Goal: Task Accomplishment & Management: Manage account settings

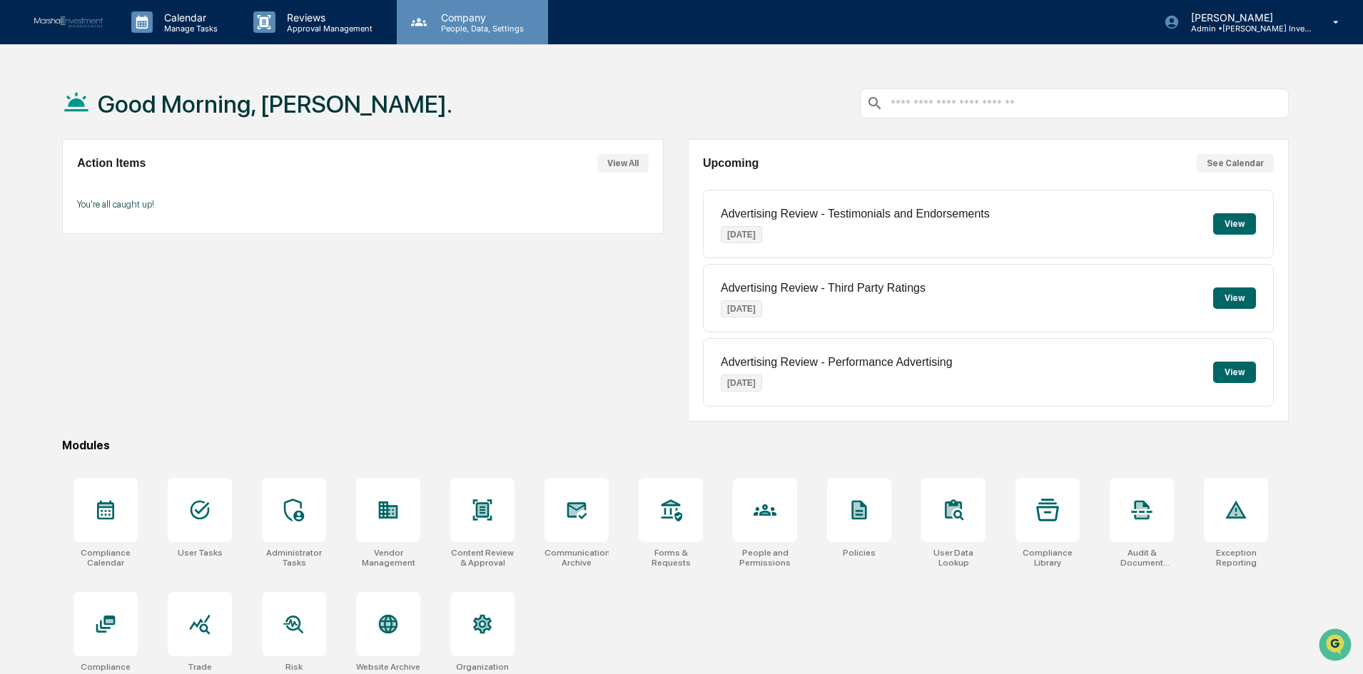
click at [454, 33] on p "People, Data, Settings" at bounding box center [479, 29] width 101 height 10
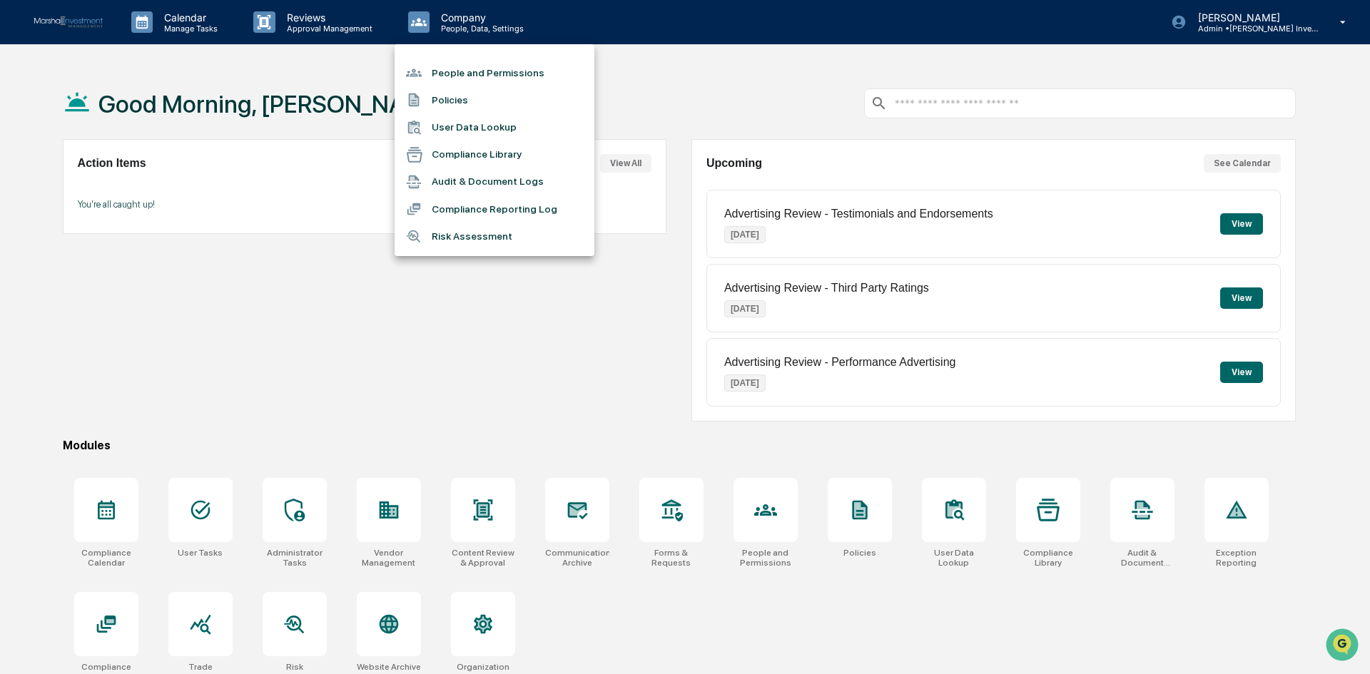
click at [457, 71] on li "People and Permissions" at bounding box center [495, 72] width 200 height 27
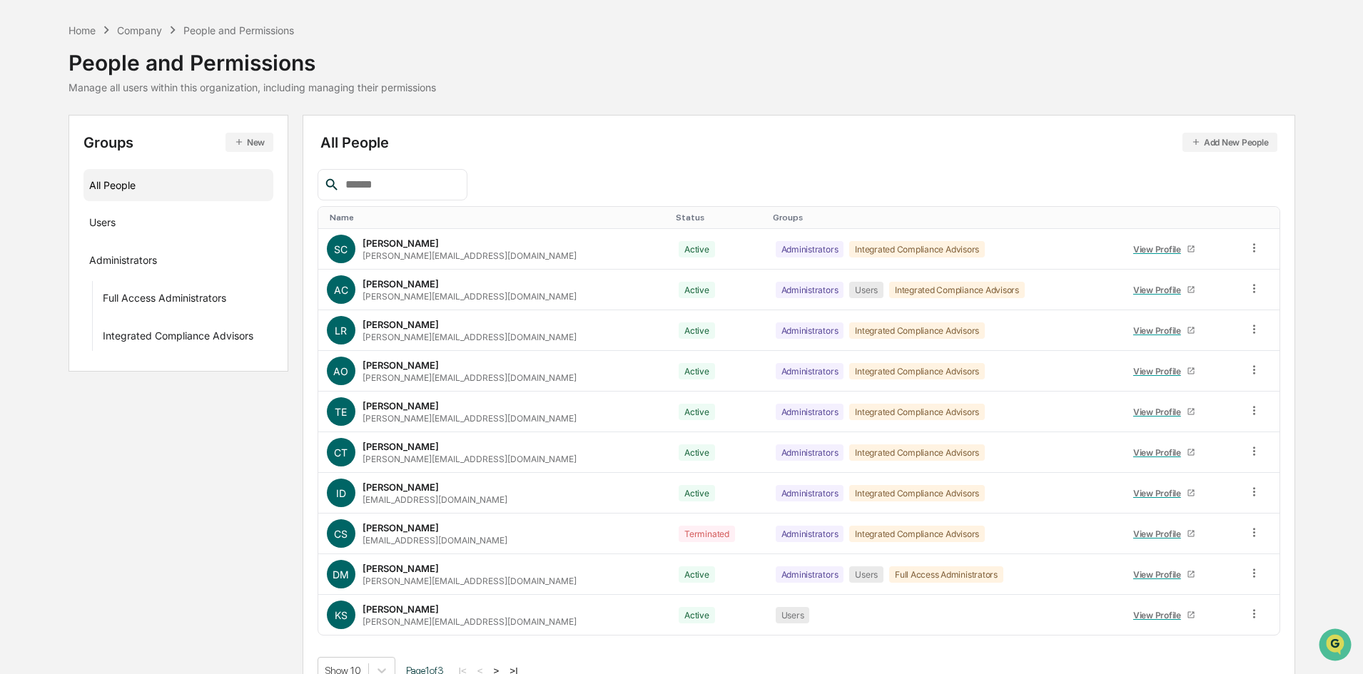
scroll to position [71, 0]
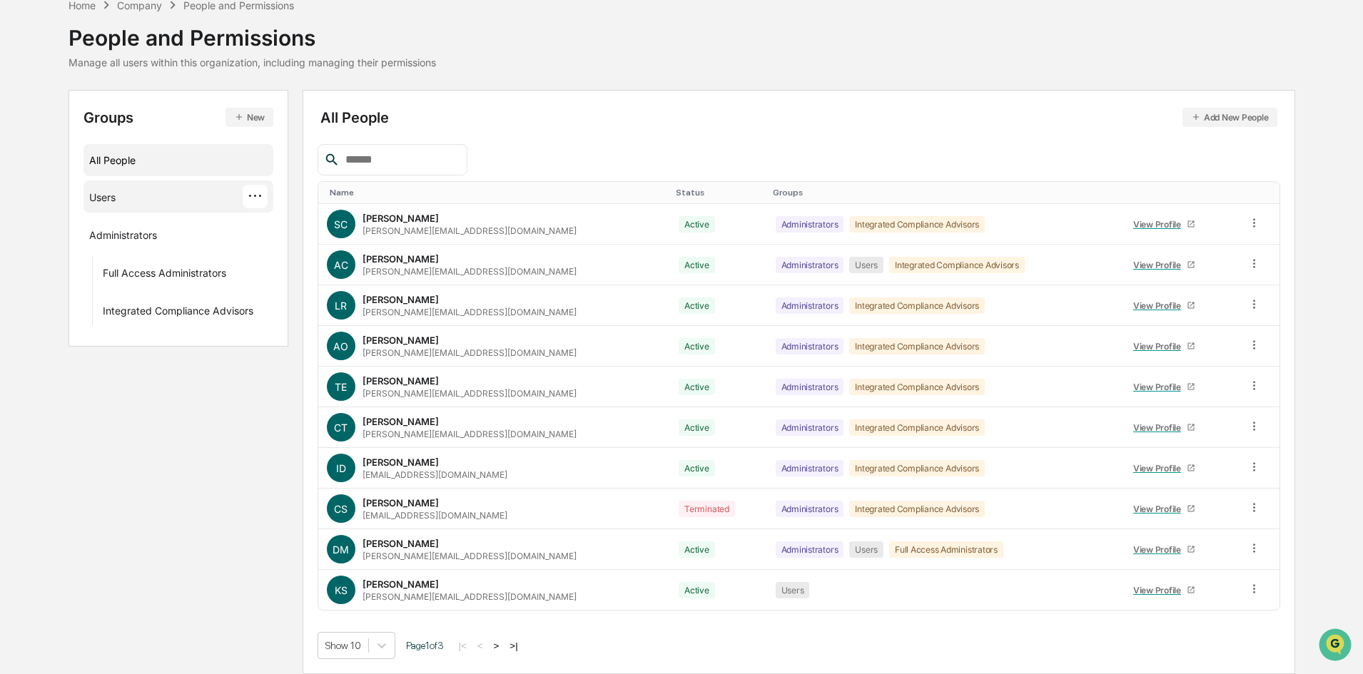
click at [119, 202] on div "Users ···" at bounding box center [178, 197] width 179 height 24
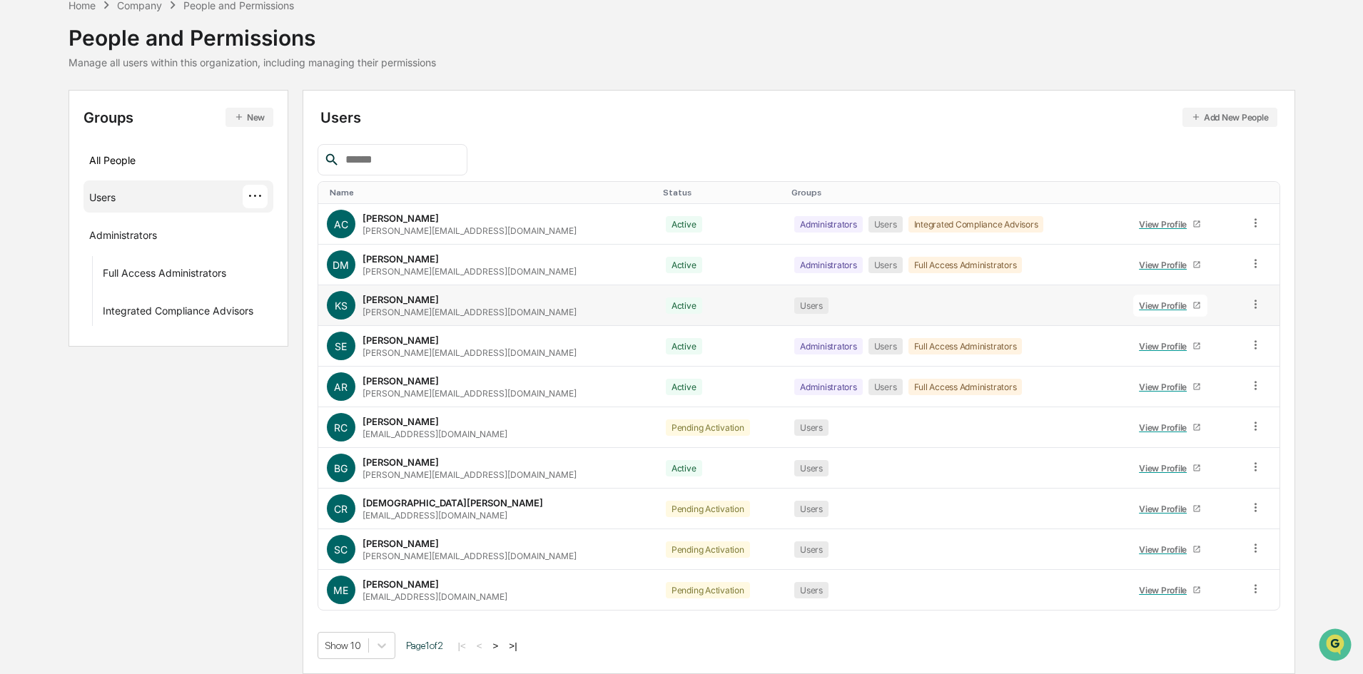
click at [1248, 300] on icon at bounding box center [1255, 304] width 14 height 14
click at [1177, 412] on div "Reset Password" at bounding box center [1191, 413] width 118 height 17
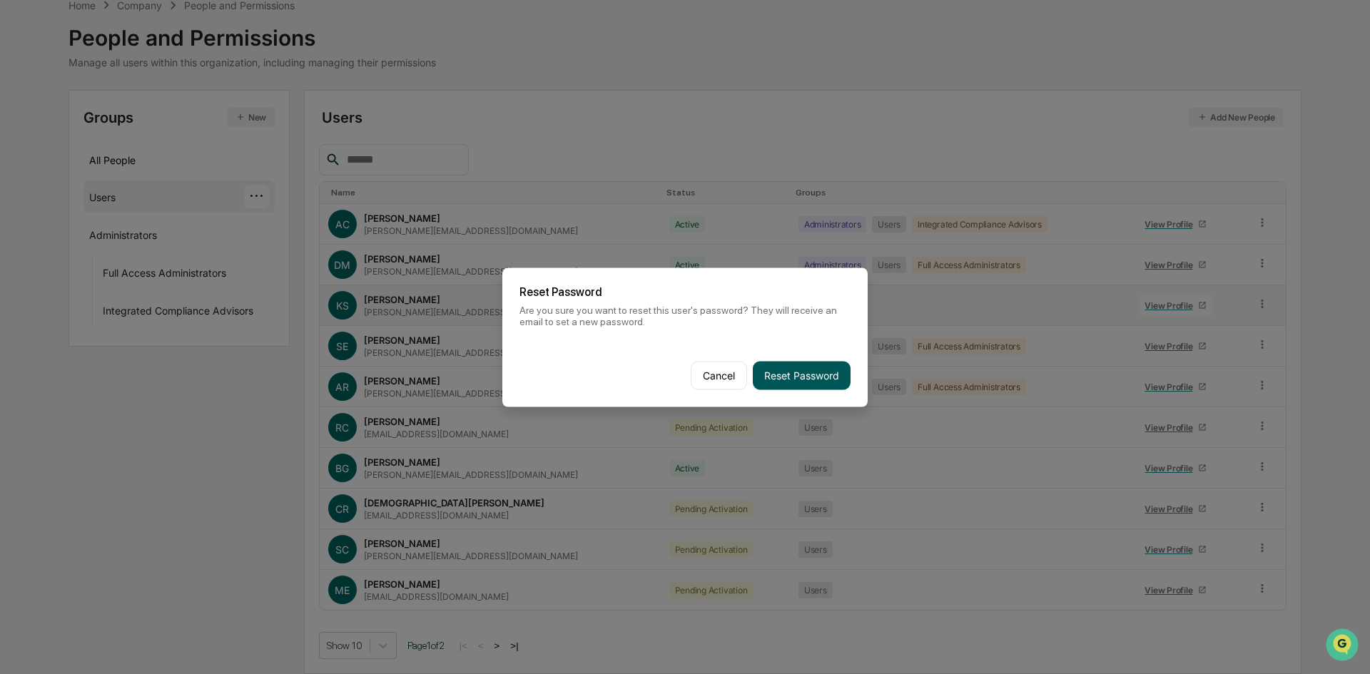
click at [796, 379] on button "Reset Password" at bounding box center [802, 375] width 98 height 29
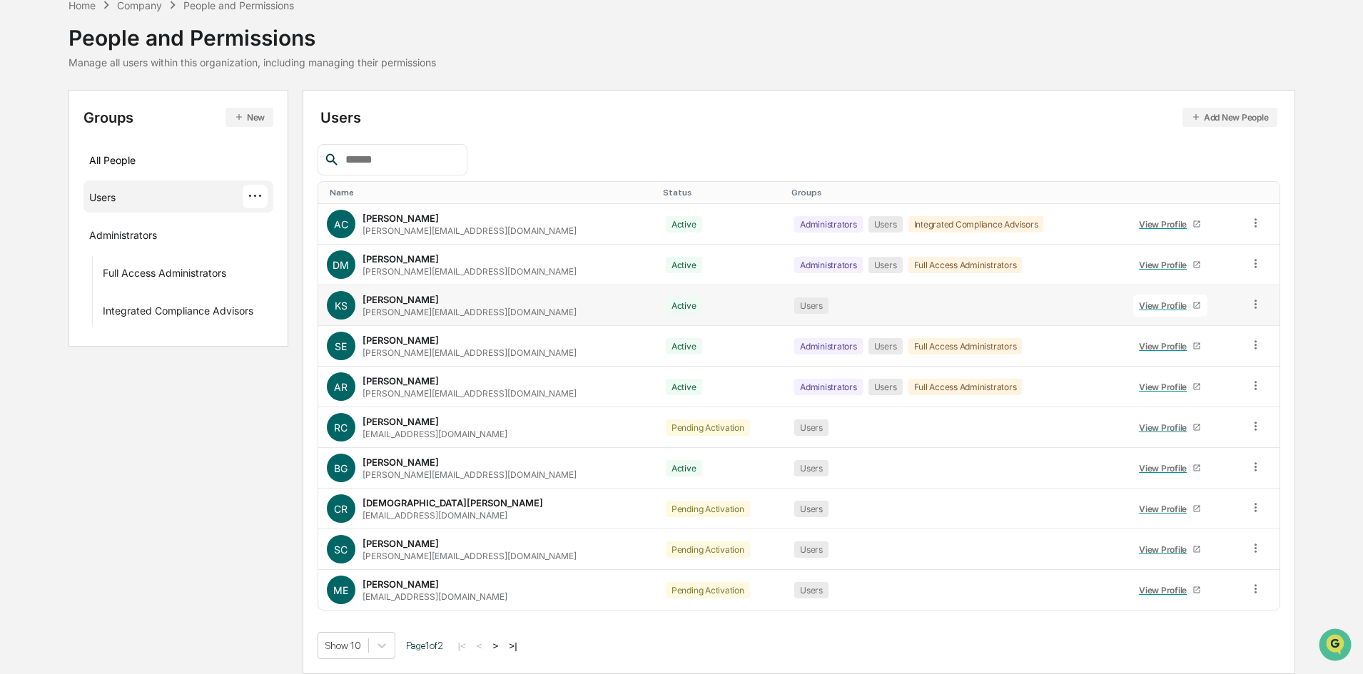
scroll to position [0, 0]
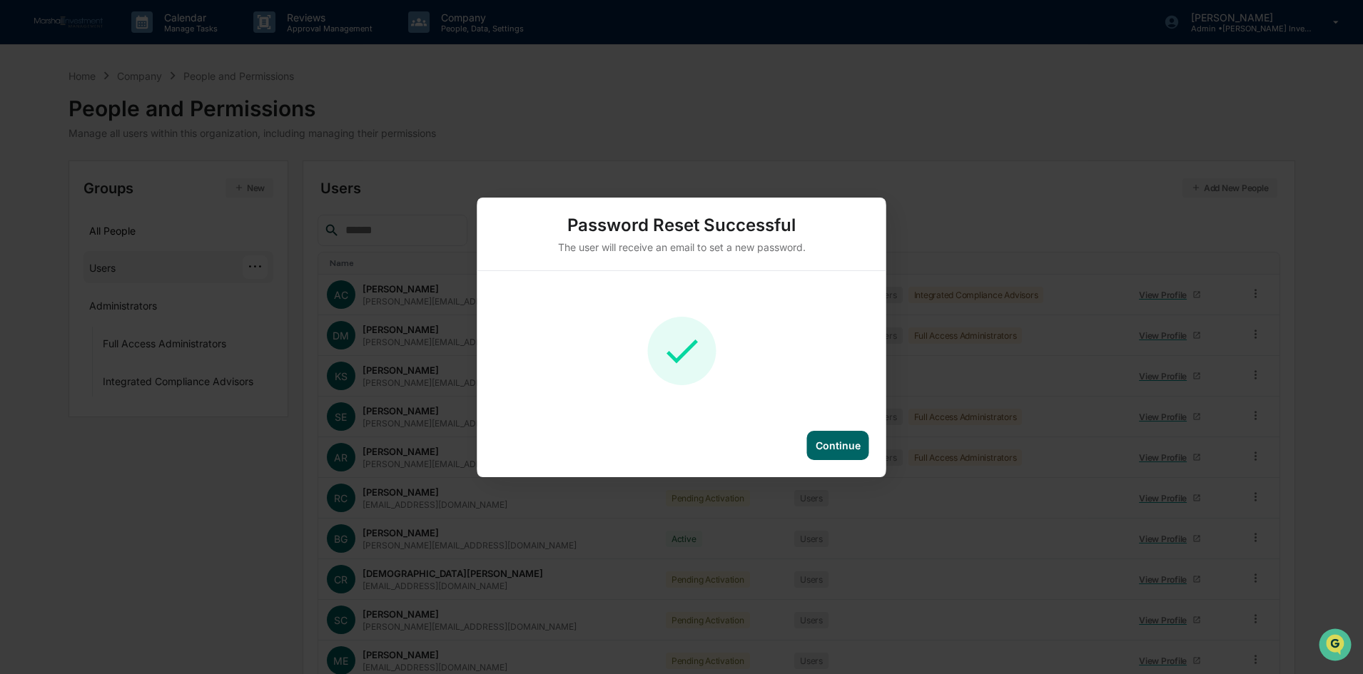
click at [832, 435] on div "Continue" at bounding box center [838, 445] width 62 height 29
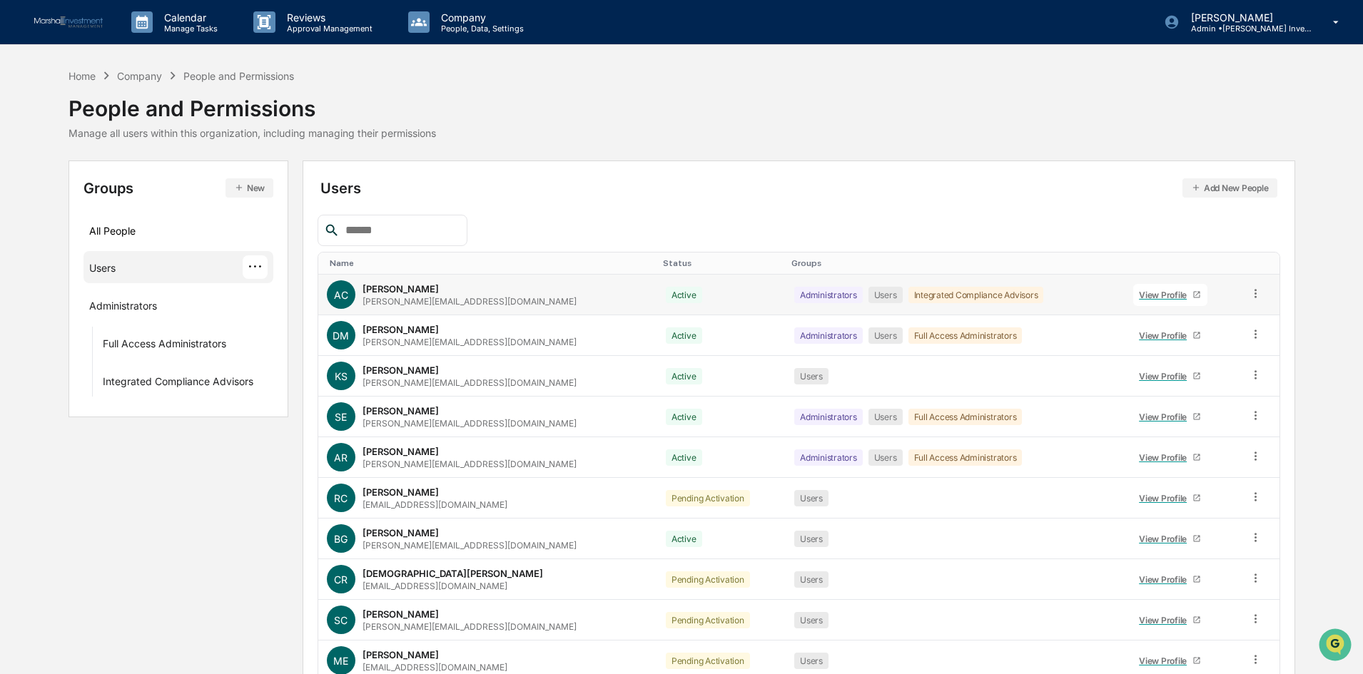
scroll to position [71, 0]
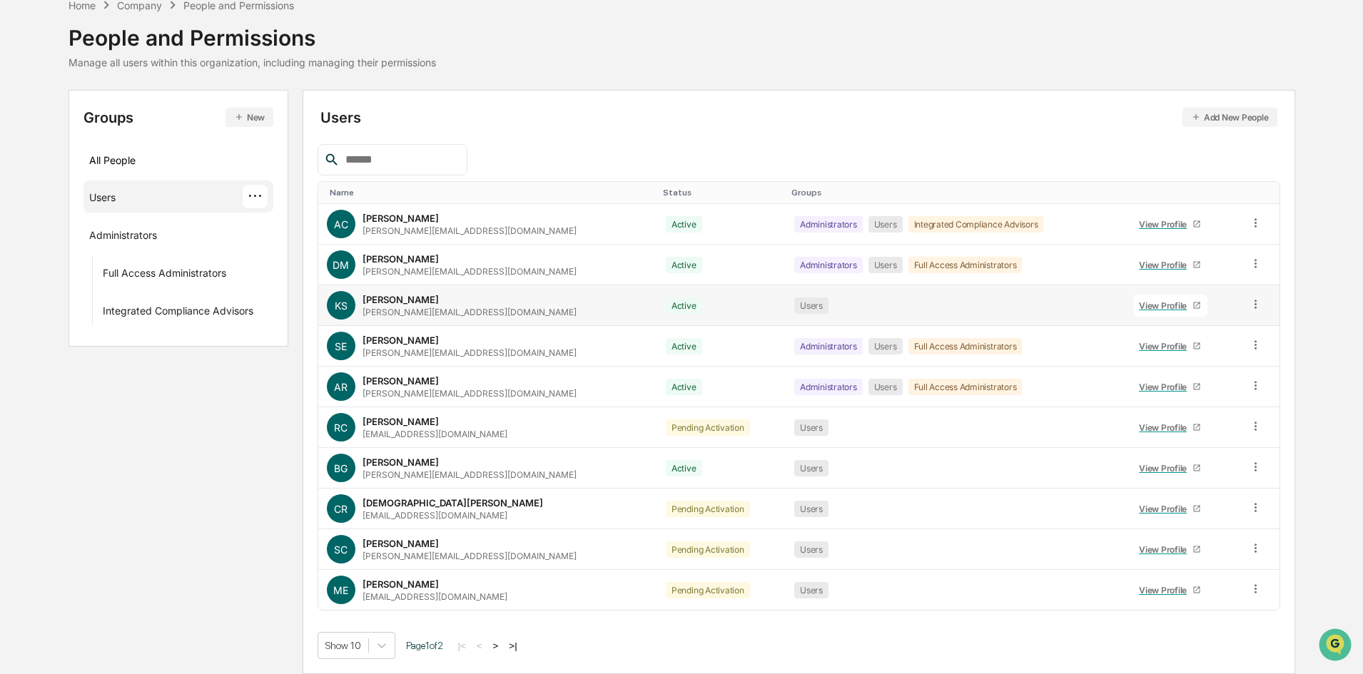
click at [1250, 298] on icon at bounding box center [1255, 304] width 14 height 14
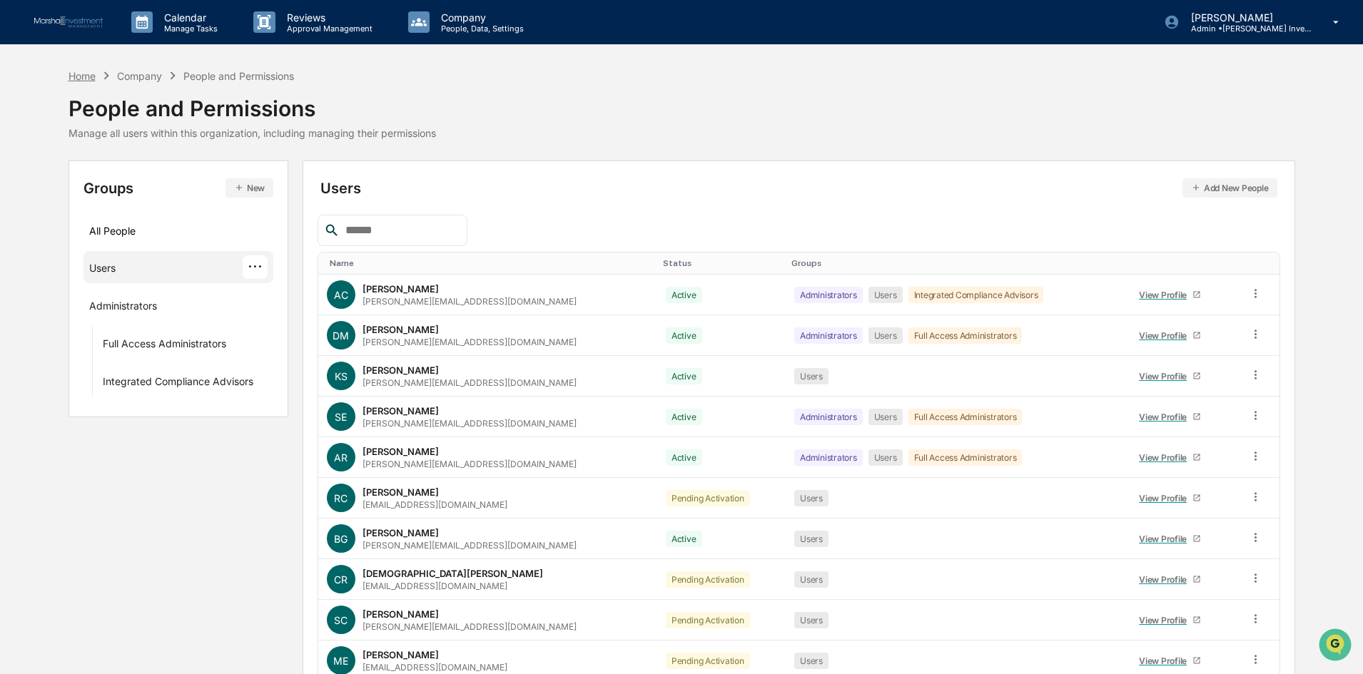
click at [81, 80] on div "Home" at bounding box center [81, 76] width 27 height 12
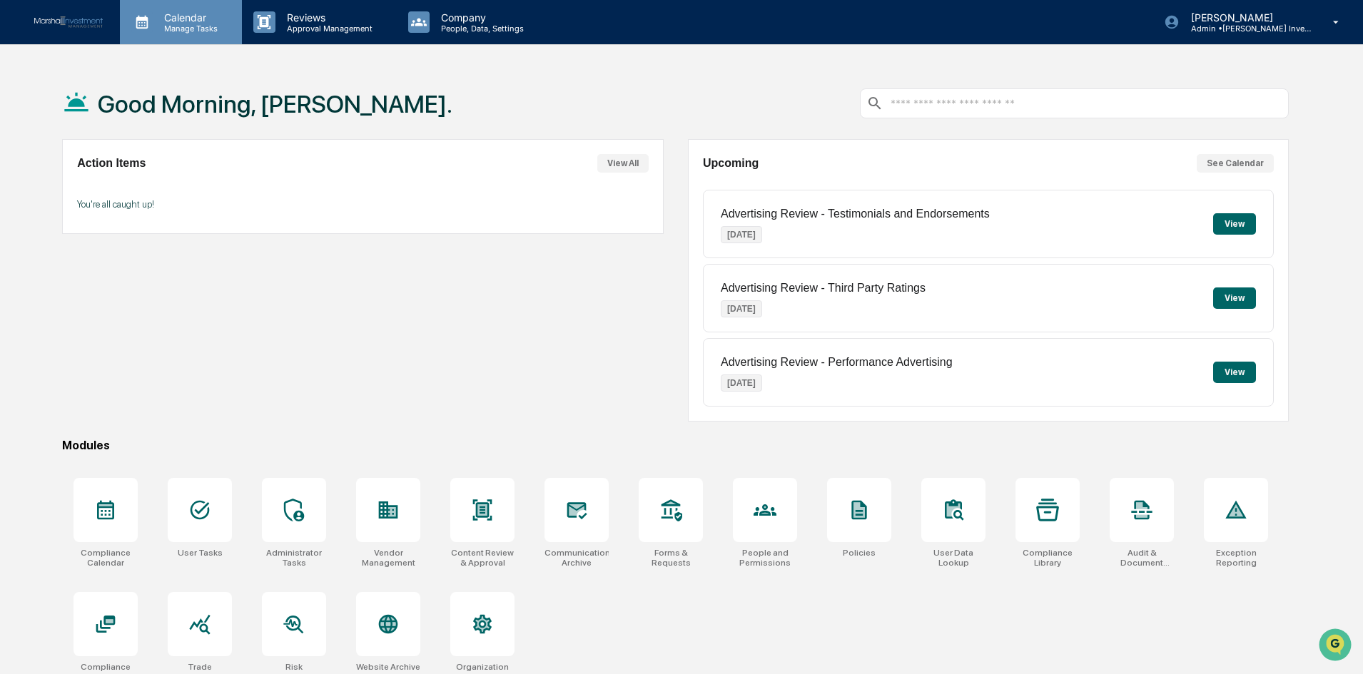
click at [180, 28] on p "Manage Tasks" at bounding box center [189, 29] width 72 height 10
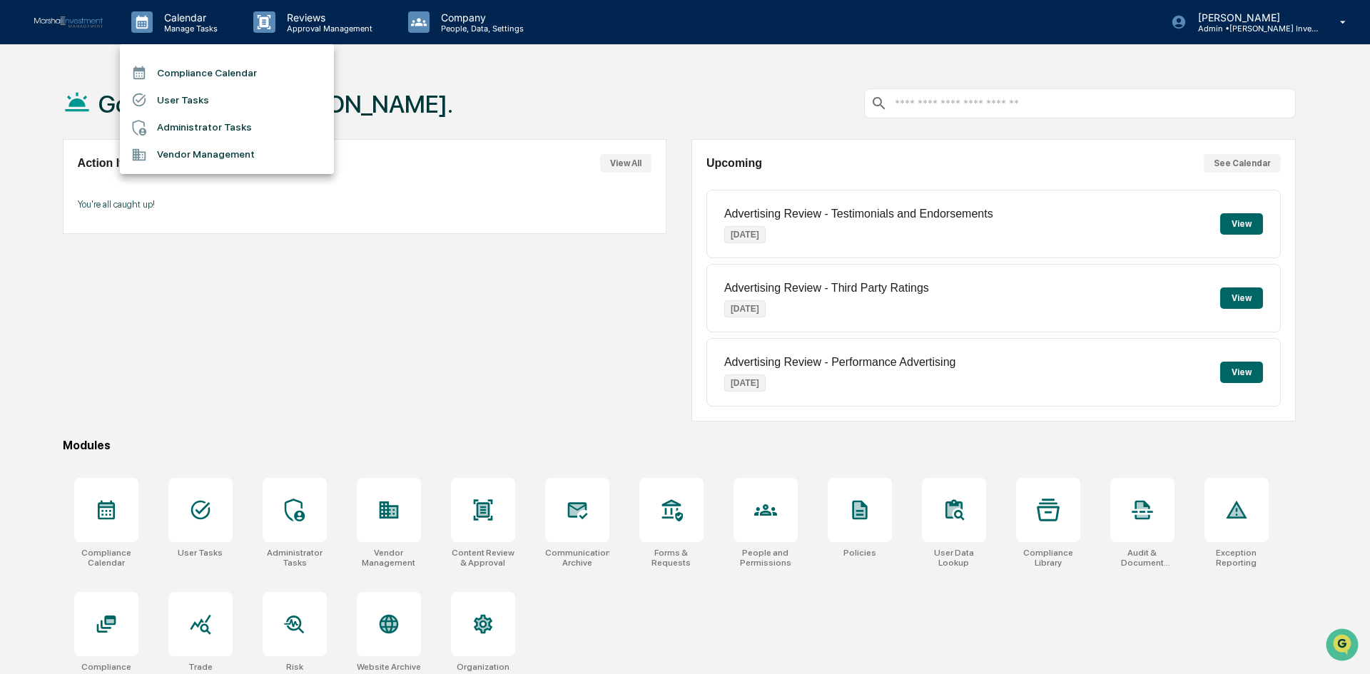
click at [193, 73] on li "Compliance Calendar" at bounding box center [227, 72] width 214 height 27
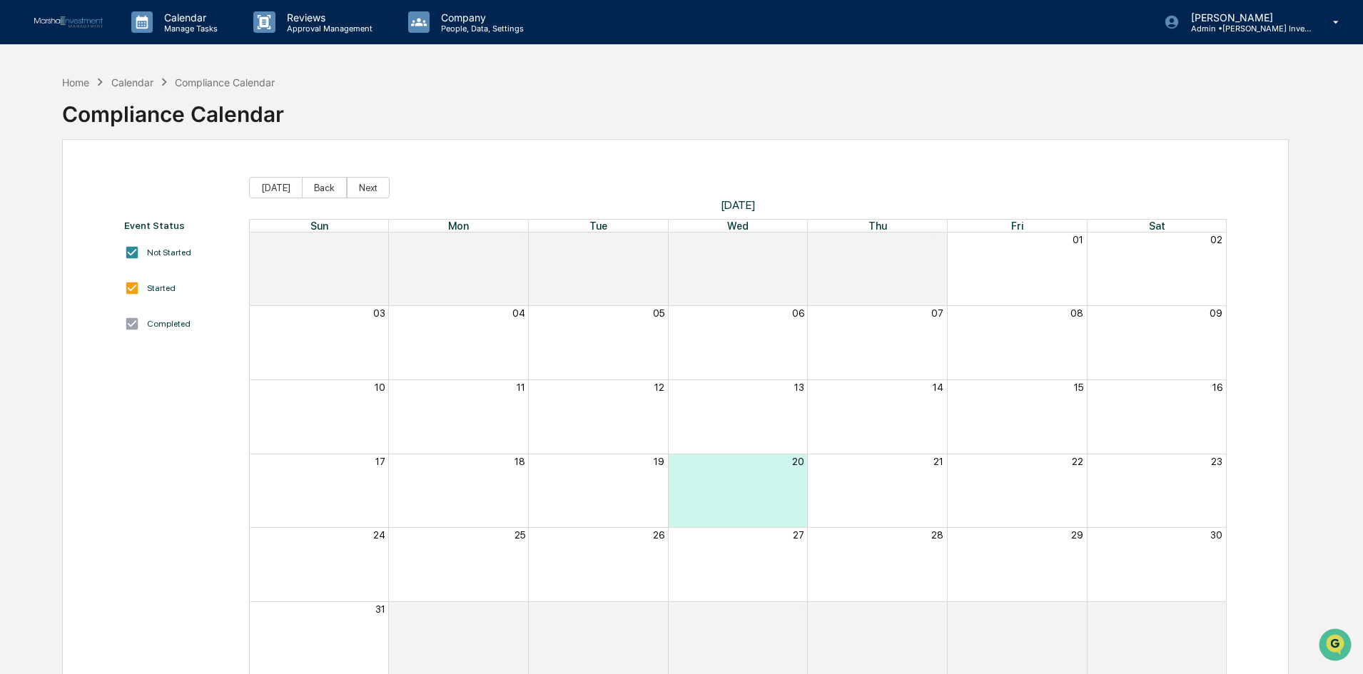
scroll to position [68, 0]
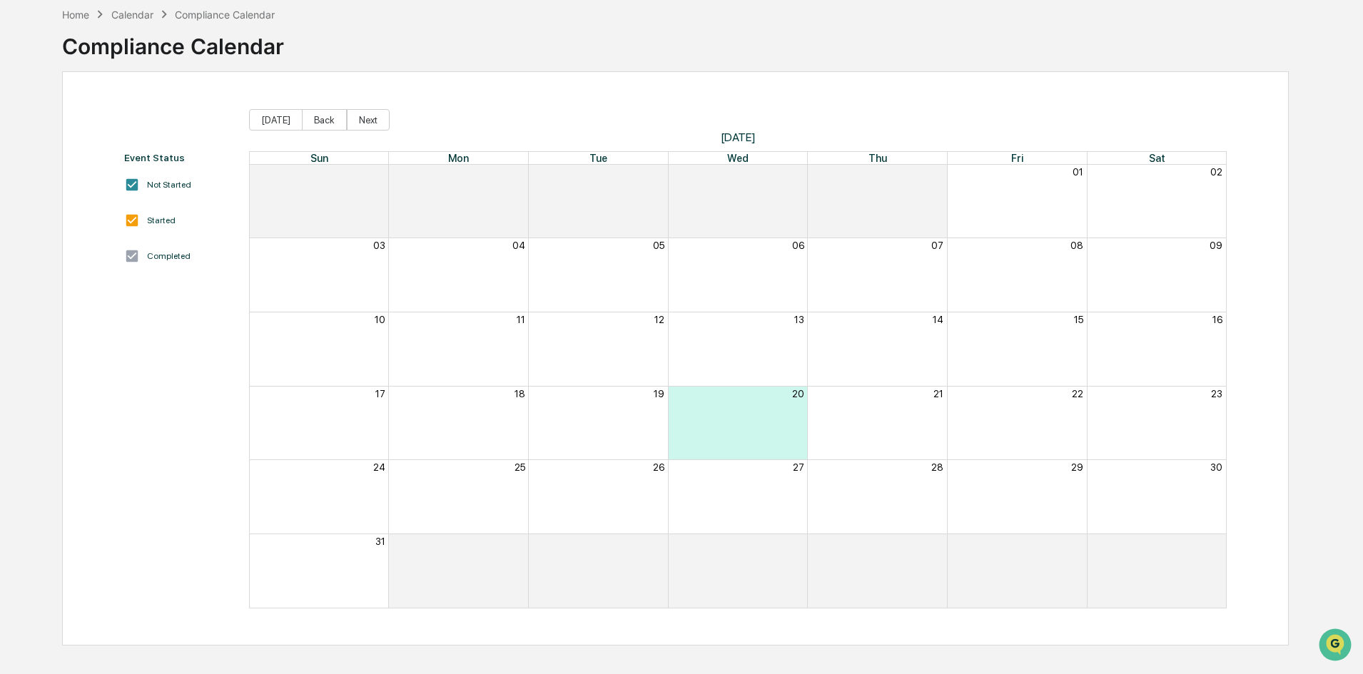
click at [709, 422] on div "Month View" at bounding box center [738, 423] width 140 height 73
click at [849, 423] on div "Month View" at bounding box center [877, 423] width 140 height 73
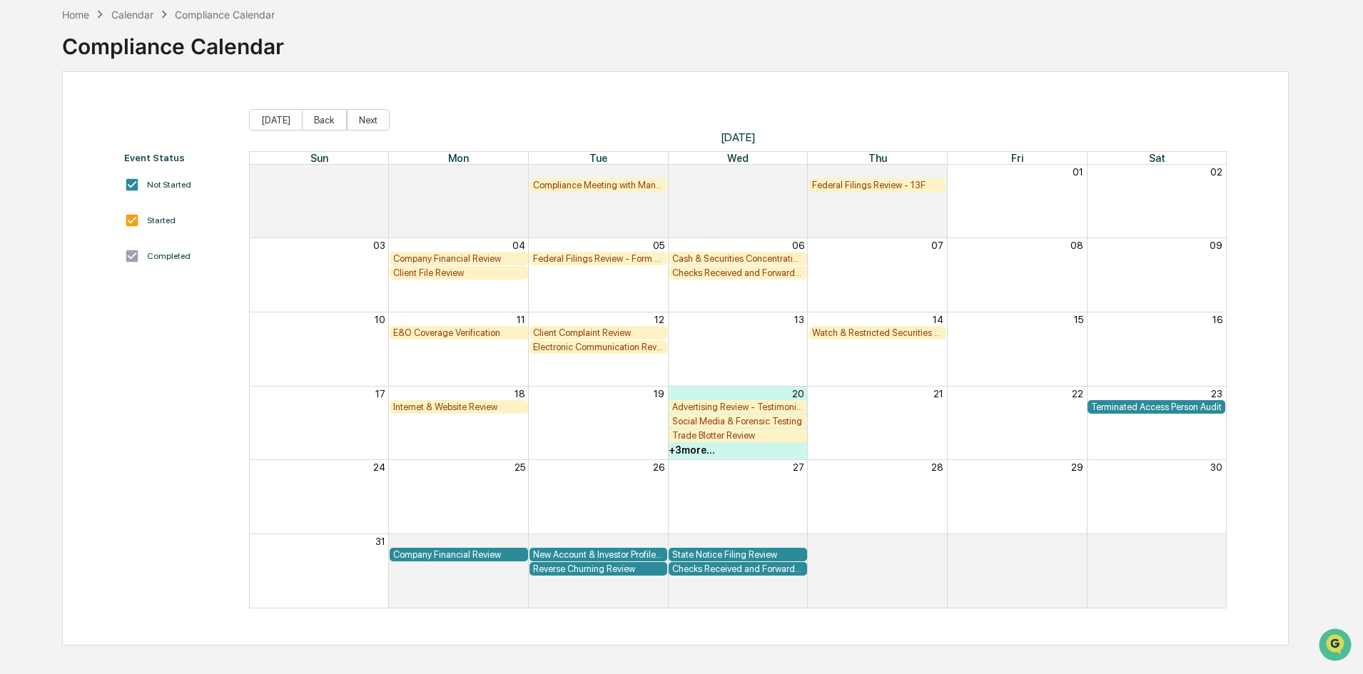
click at [756, 404] on div "Advertising Review - Testimonials and Endorsements" at bounding box center [737, 407] width 131 height 11
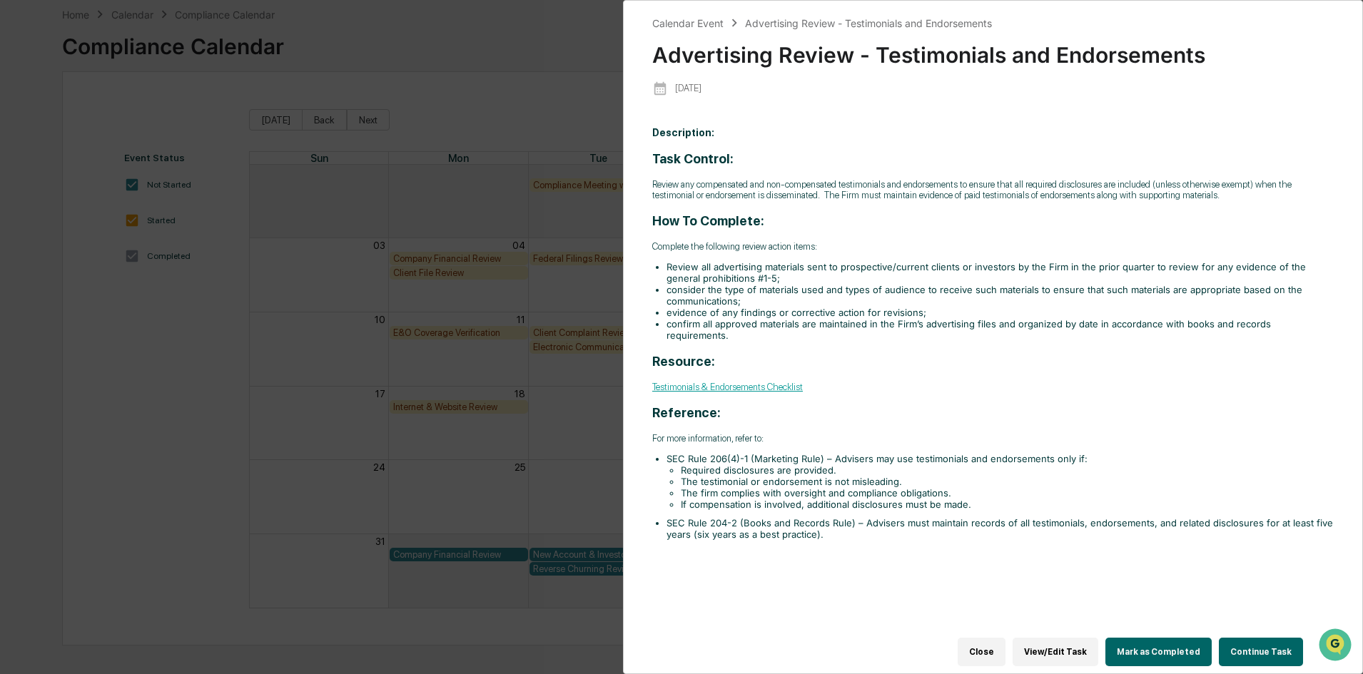
click at [176, 369] on div "Calendar Event Advertising Review - Testimonials and Endorsements Advertising R…" at bounding box center [681, 337] width 1363 height 674
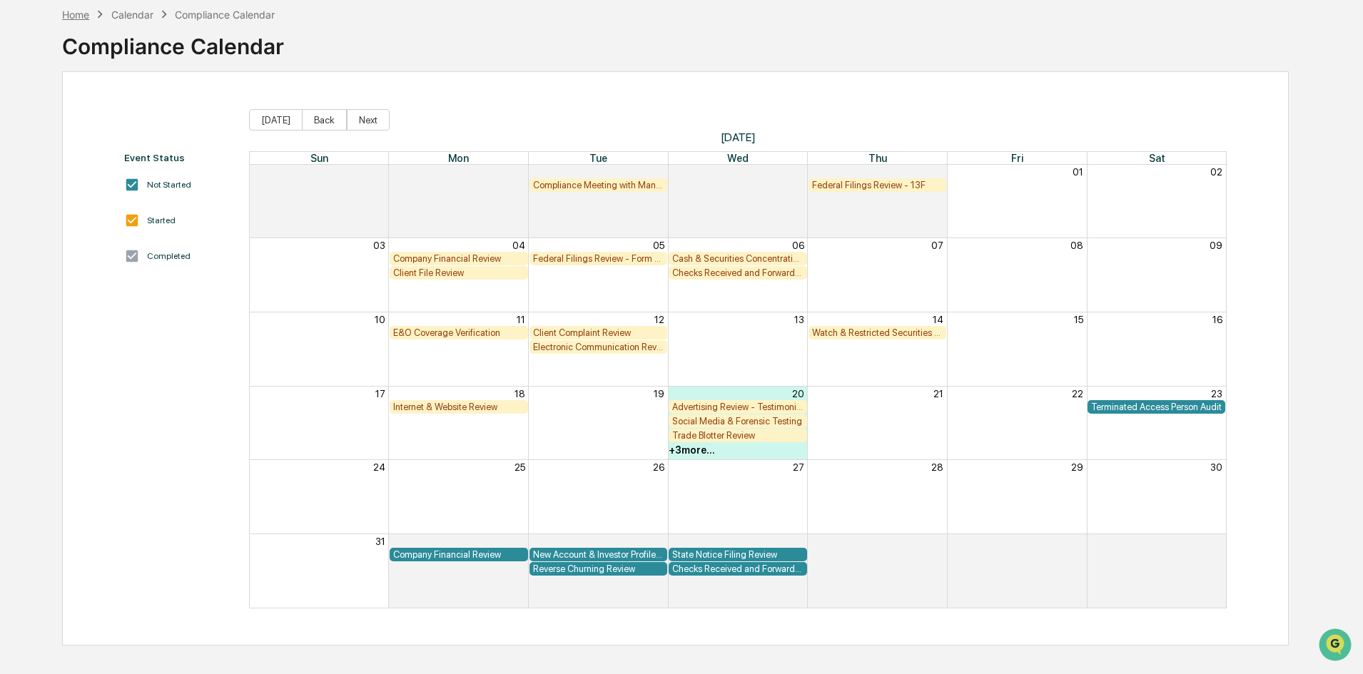
click at [86, 19] on div "Home" at bounding box center [75, 15] width 27 height 12
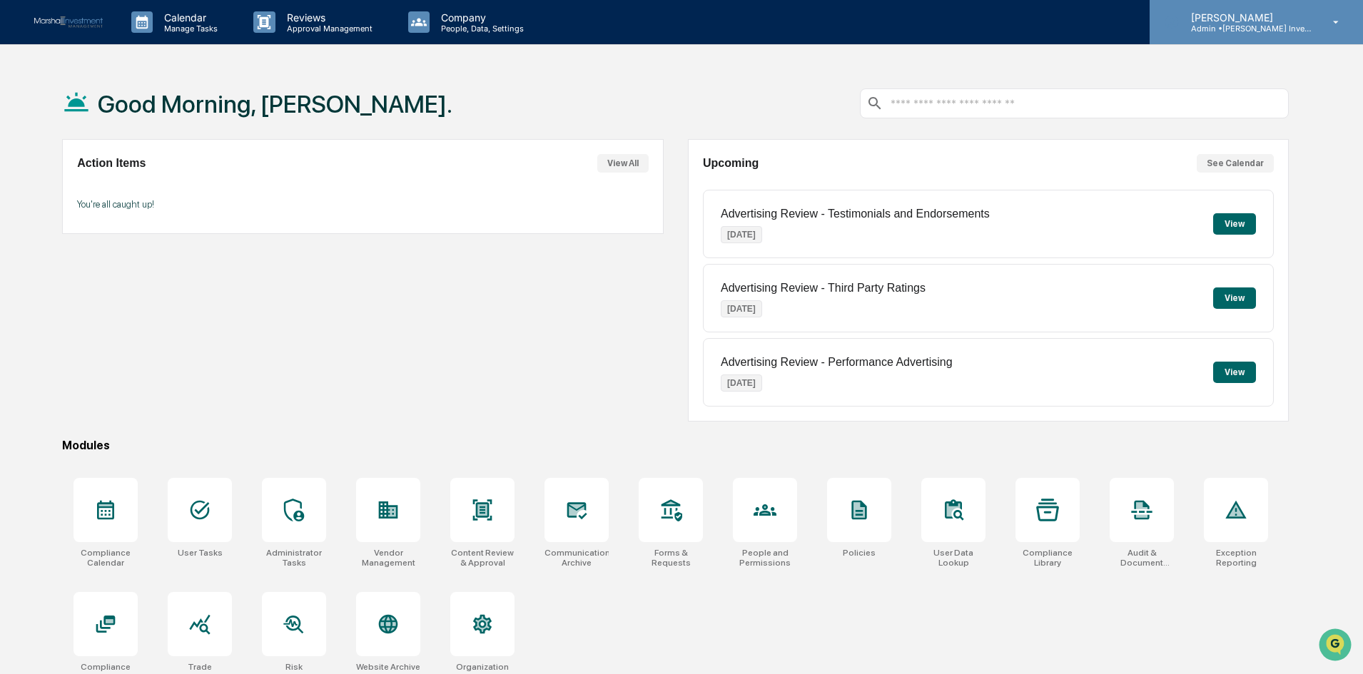
click at [1343, 29] on icon at bounding box center [1335, 23] width 25 height 14
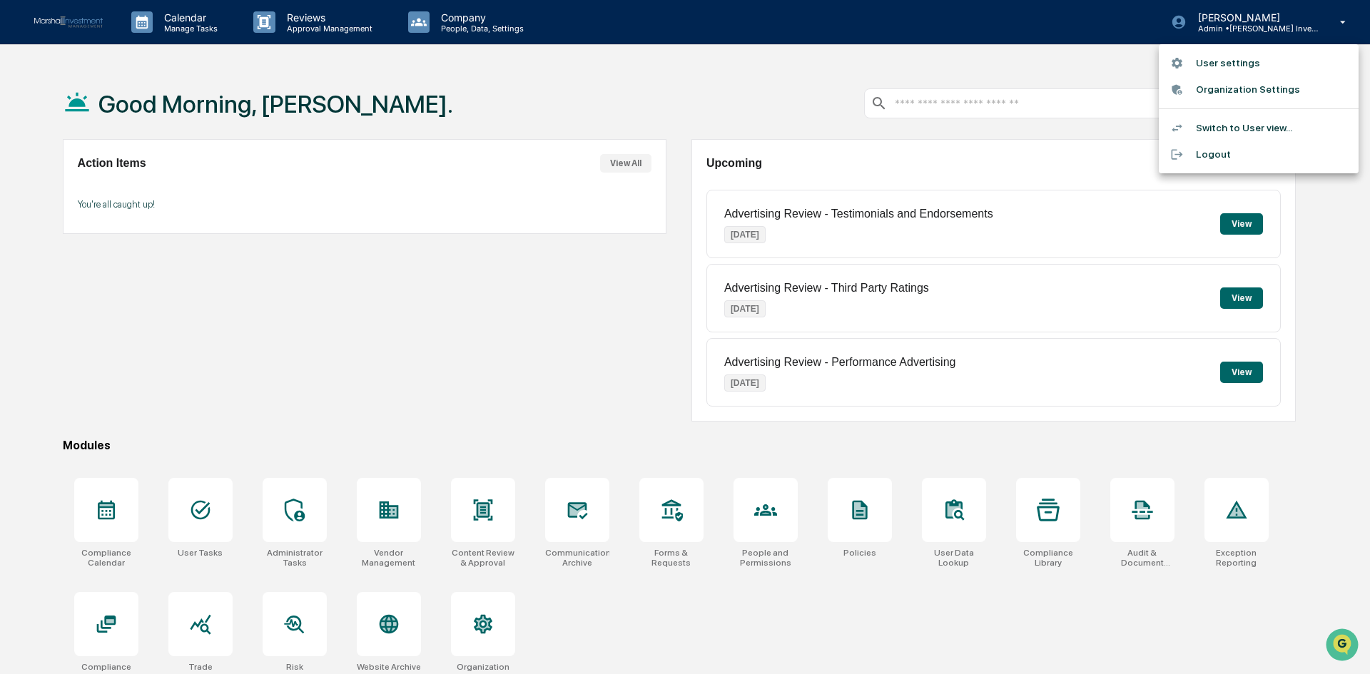
click at [1211, 149] on li "Logout" at bounding box center [1259, 154] width 200 height 26
